Goal: Task Accomplishment & Management: Complete application form

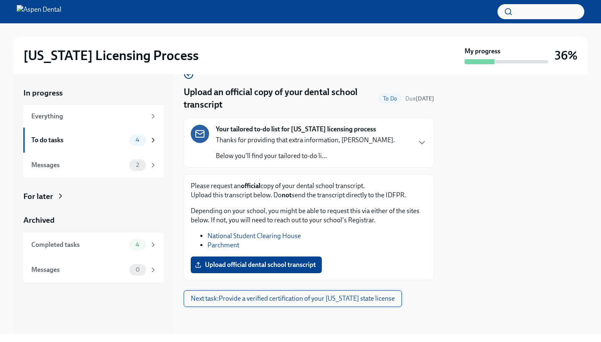
click at [275, 303] on span "Next task : Provide a verified certification of your [US_STATE] state license" at bounding box center [293, 299] width 204 height 8
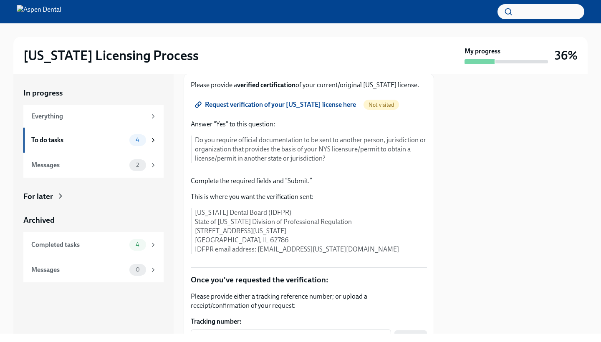
scroll to position [101, 0]
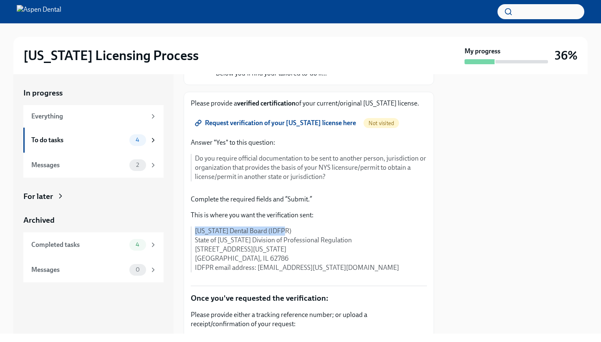
drag, startPoint x: 195, startPoint y: 230, endPoint x: 277, endPoint y: 232, distance: 81.4
click at [277, 232] on p "[US_STATE] Dental Board (IDFPR) State of [US_STATE] Division of Professional Re…" at bounding box center [311, 250] width 232 height 46
copy p "[US_STATE] Dental Board (IDFPR)"
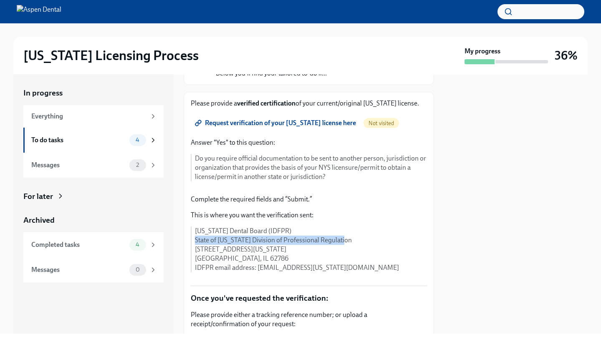
drag, startPoint x: 336, startPoint y: 240, endPoint x: 193, endPoint y: 239, distance: 142.3
click at [193, 239] on div "[US_STATE] Dental Board (IDFPR) State of [US_STATE] Division of Professional Re…" at bounding box center [309, 250] width 236 height 46
copy p "State of [US_STATE] Division of Professional Regulation"
drag, startPoint x: 302, startPoint y: 249, endPoint x: 196, endPoint y: 250, distance: 105.6
click at [195, 250] on p "[US_STATE] Dental Board (IDFPR) State of [US_STATE] Division of Professional Re…" at bounding box center [311, 250] width 232 height 46
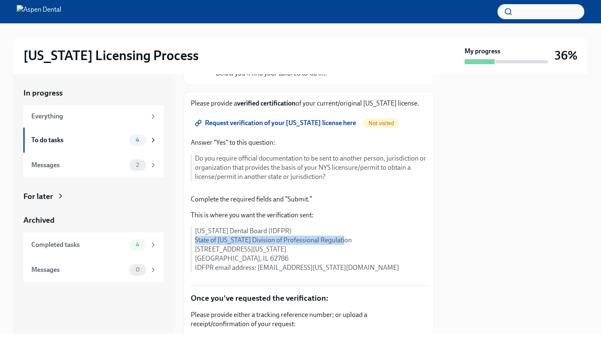
copy p "[STREET_ADDRESS][US_STATE]"
drag, startPoint x: 253, startPoint y: 258, endPoint x: 237, endPoint y: 258, distance: 15.9
click at [237, 258] on p "[US_STATE] Dental Board (IDFPR) State of [US_STATE] Division of Professional Re…" at bounding box center [311, 250] width 232 height 46
copy p "62786"
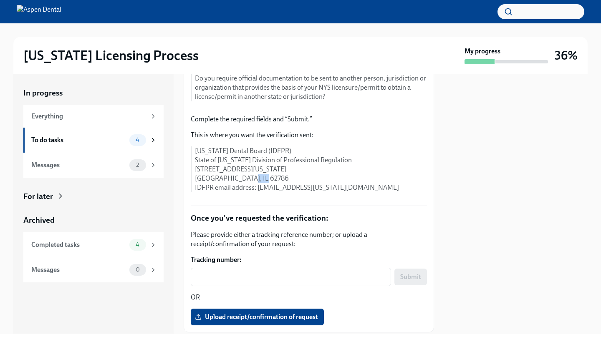
scroll to position [182, 0]
click at [235, 274] on textarea "Tracking number:" at bounding box center [291, 277] width 190 height 10
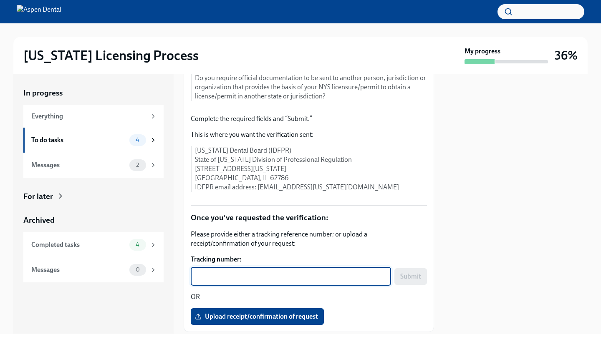
paste textarea "L2MWHHDB"
type textarea "L2MWHHDB"
click at [415, 275] on span "Submit" at bounding box center [410, 277] width 21 height 8
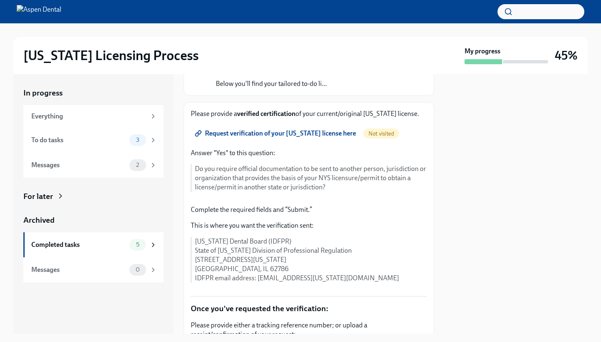
scroll to position [183, 0]
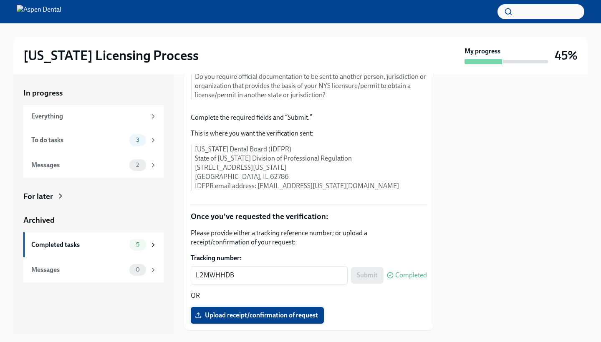
click at [255, 315] on span "Upload receipt/confirmation of request" at bounding box center [257, 315] width 121 height 8
click at [0, 0] on input "Upload receipt/confirmation of request" at bounding box center [0, 0] width 0 height 0
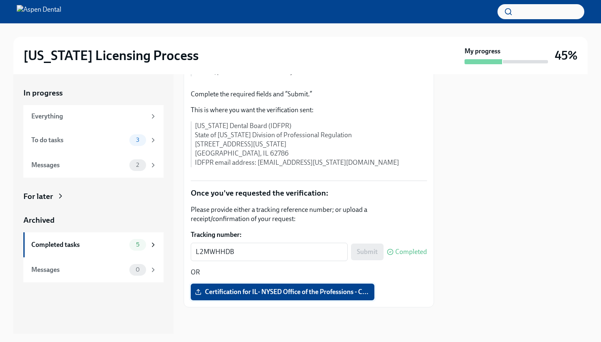
scroll to position [199, 0]
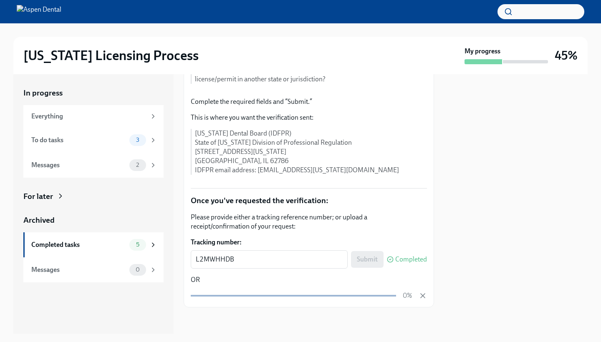
click at [246, 291] on div "0%" at bounding box center [309, 295] width 236 height 9
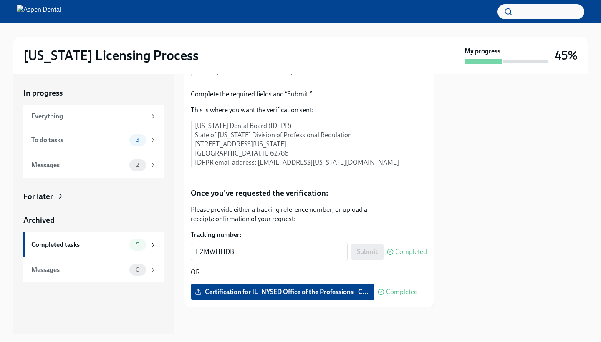
scroll to position [0, 0]
click at [83, 136] on div "To do tasks" at bounding box center [78, 140] width 95 height 9
